Goal: Check status: Check status

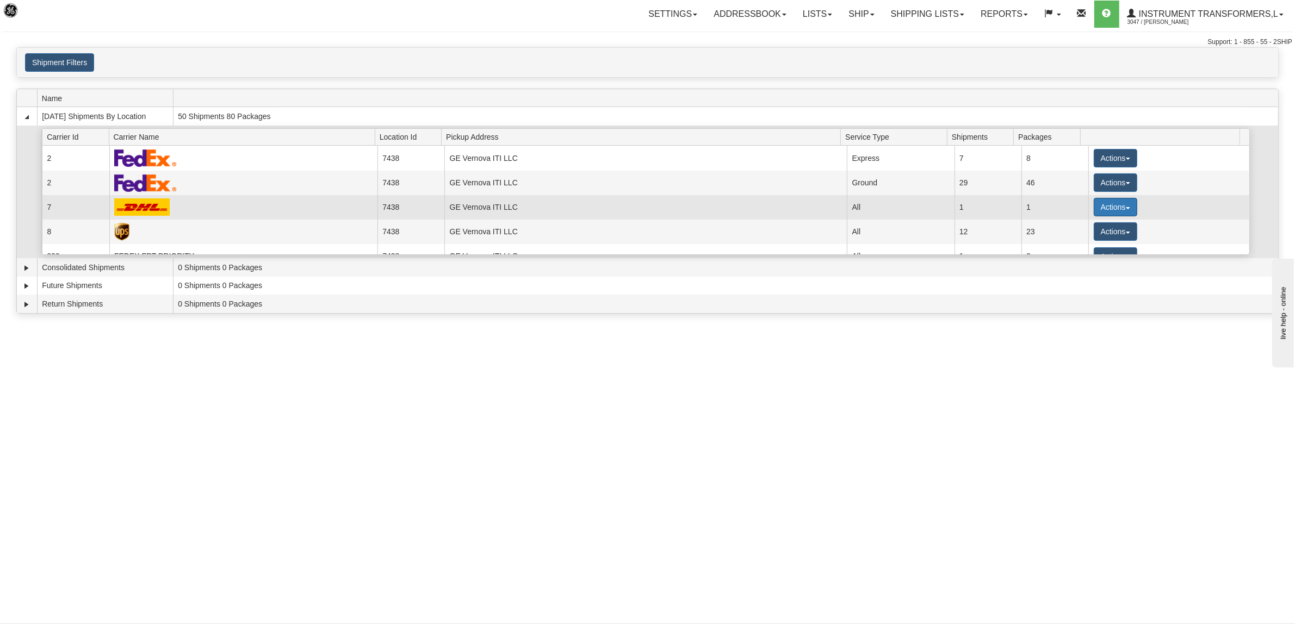
click at [1097, 207] on button "Actions" at bounding box center [1116, 207] width 44 height 18
click at [1086, 227] on span "Details" at bounding box center [1075, 228] width 29 height 8
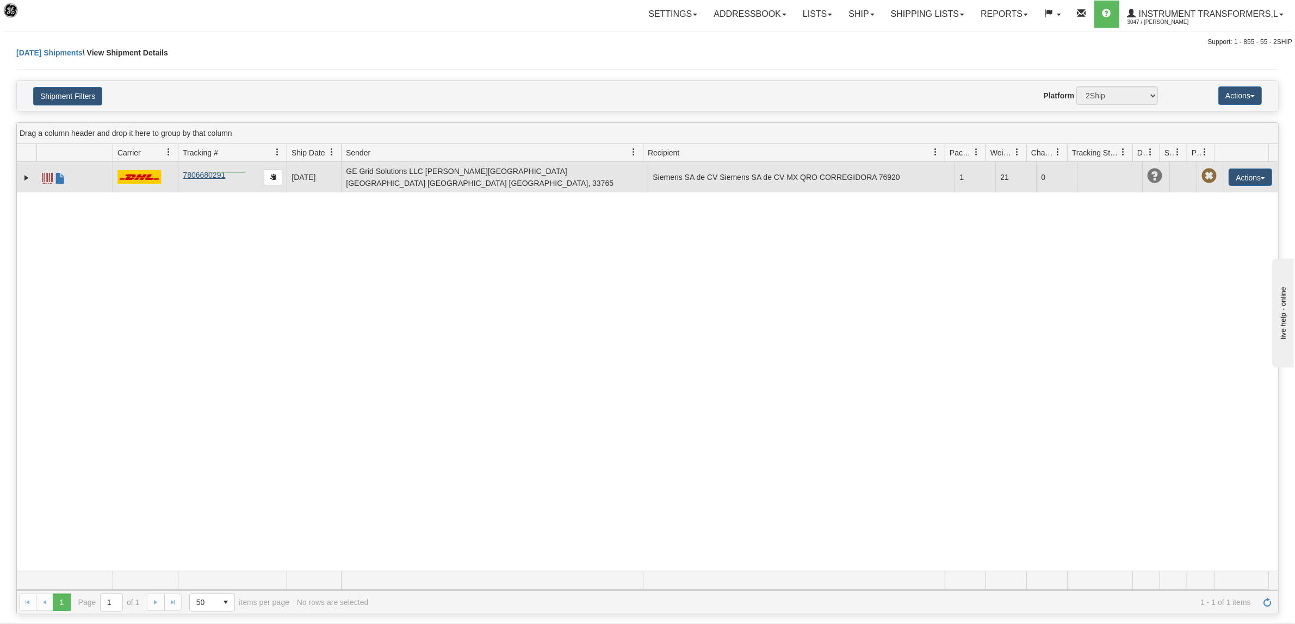
drag, startPoint x: 245, startPoint y: 172, endPoint x: 207, endPoint y: 173, distance: 38.1
click at [207, 173] on td "7806680291" at bounding box center [232, 177] width 109 height 30
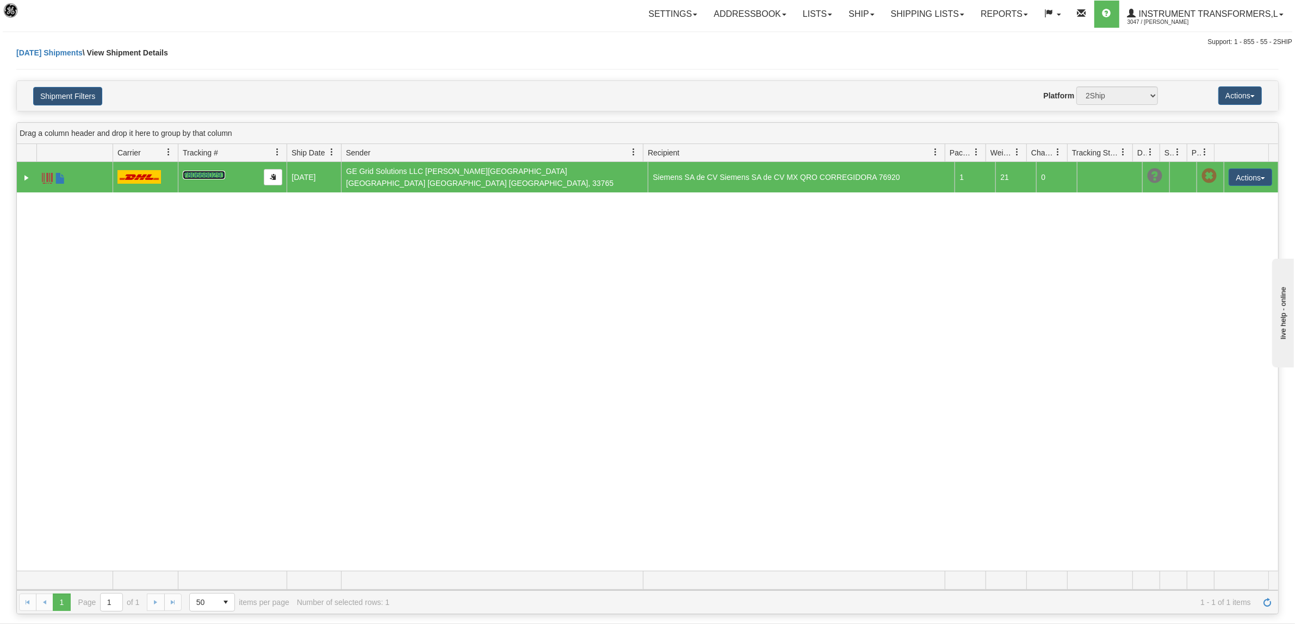
click at [207, 173] on link "7806680291" at bounding box center [204, 175] width 42 height 9
